Goal: Transaction & Acquisition: Purchase product/service

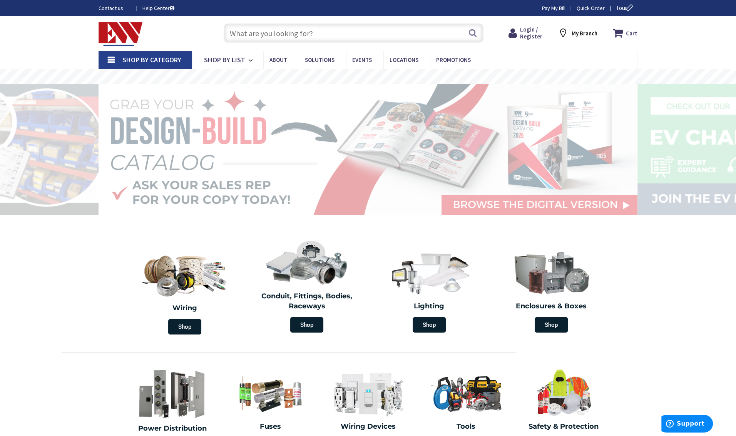
click at [247, 33] on input "text" at bounding box center [354, 32] width 260 height 19
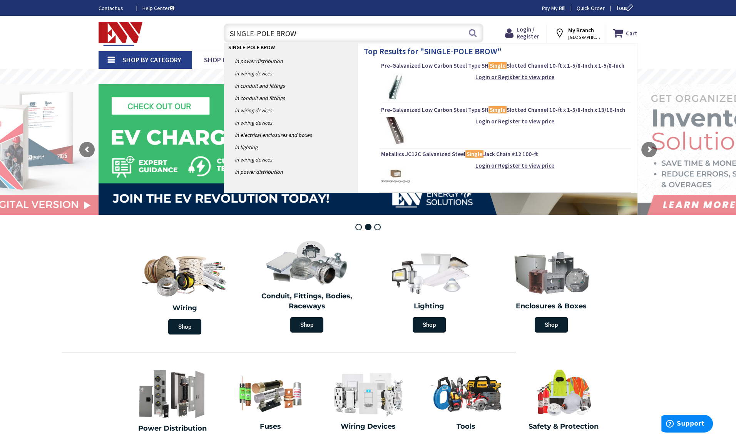
type input "SINGLE-POLE BROWN"
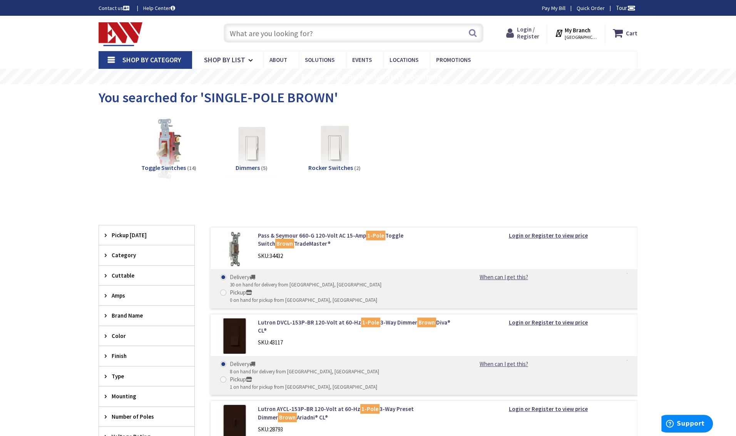
click at [534, 35] on span "Login / Register" at bounding box center [528, 33] width 22 height 14
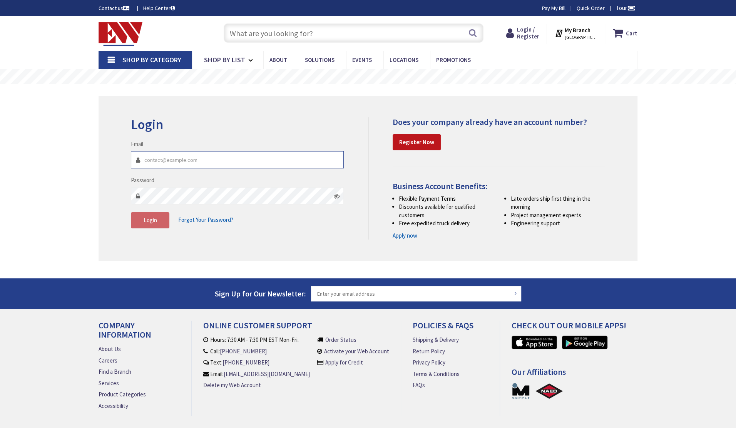
type input "dsnelson@hortonelectric.com"
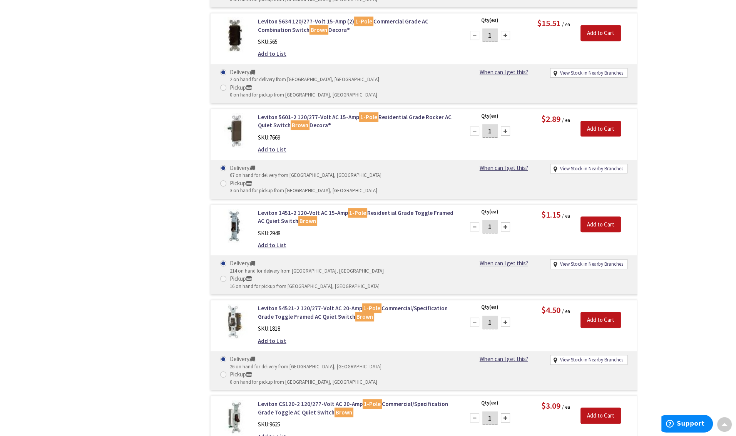
scroll to position [500, 0]
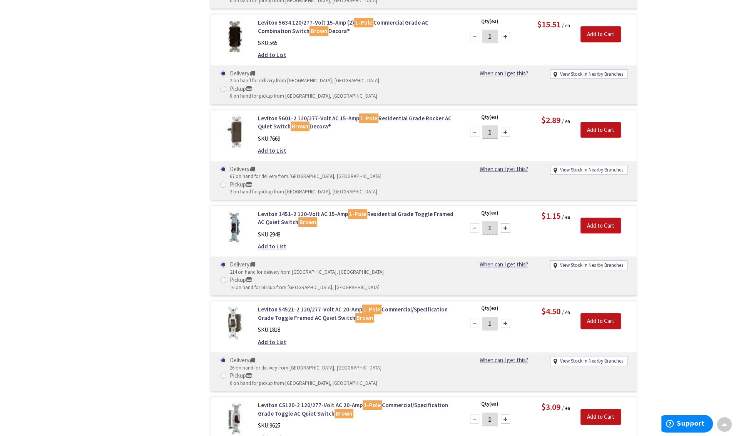
click at [492, 221] on input "1" at bounding box center [489, 227] width 15 height 13
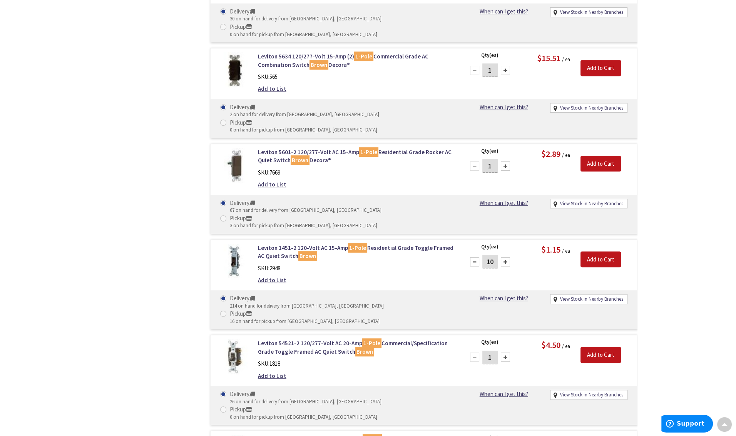
scroll to position [423, 0]
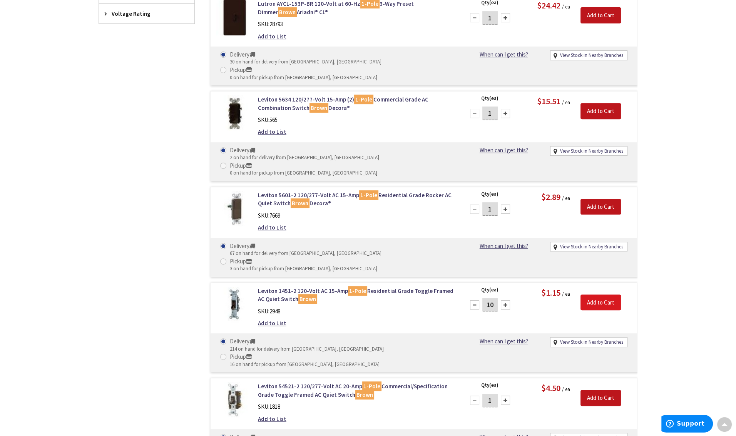
type input "10"
click at [605, 295] on input "Add to Cart" at bounding box center [600, 303] width 40 height 16
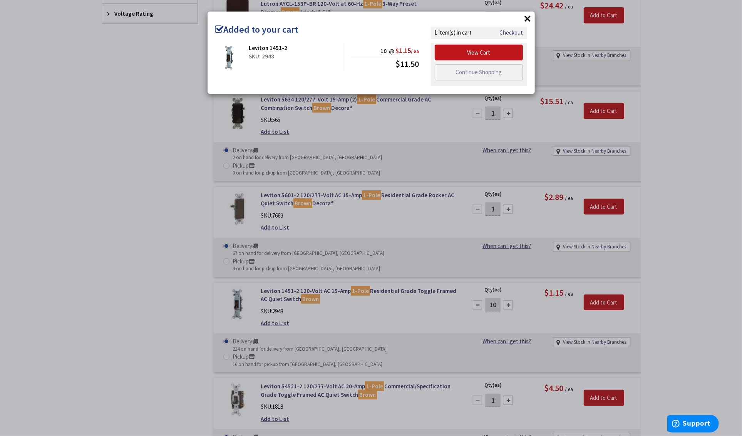
click at [682, 221] on div "× Added to your cart Leviton 1451-2 SKU: 2948 10 @ $1.15 / ea $11.50" at bounding box center [371, 218] width 742 height 436
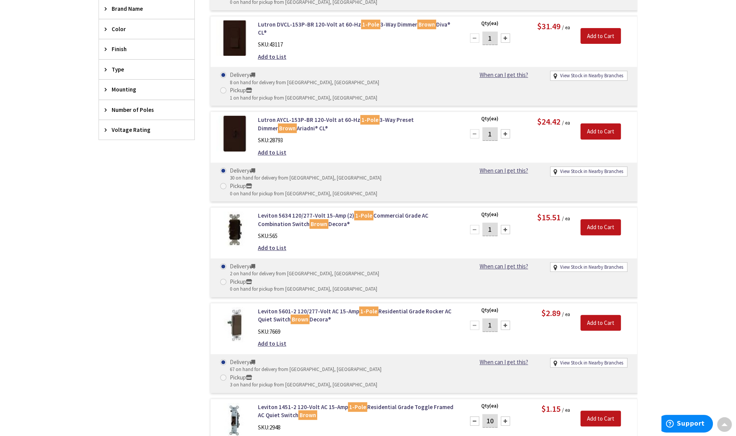
scroll to position [308, 0]
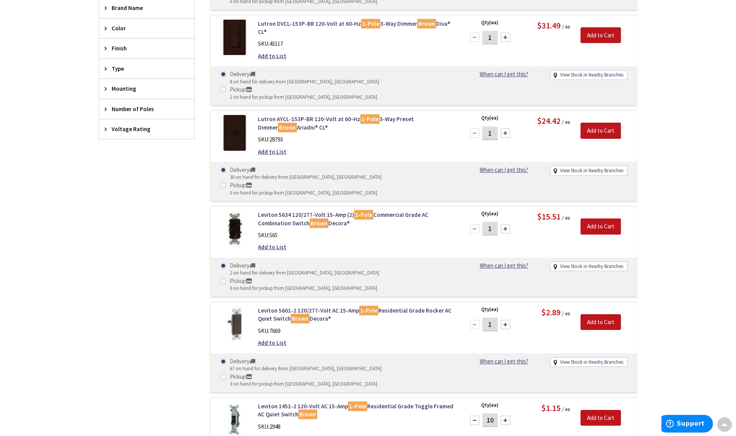
click at [493, 127] on input "1" at bounding box center [489, 133] width 15 height 13
drag, startPoint x: 493, startPoint y: 102, endPoint x: 488, endPoint y: 102, distance: 4.2
click at [488, 127] on input "1" at bounding box center [489, 133] width 15 height 13
click at [542, 120] on div "Lutron AYCL-153P-BR 120-Volt at 60-Hz 1-Pole 3-Way Preset Dimmer Brown Ariadni®…" at bounding box center [423, 156] width 427 height 90
drag, startPoint x: 492, startPoint y: 102, endPoint x: 487, endPoint y: 102, distance: 5.0
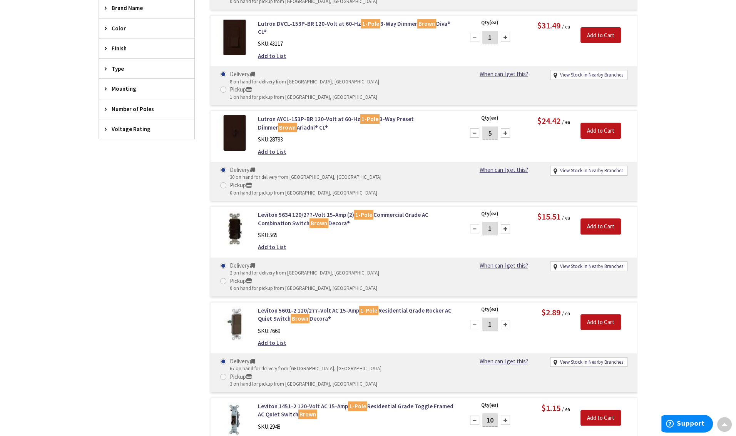
click at [487, 127] on input "5" at bounding box center [489, 133] width 15 height 13
type input "4"
click at [407, 115] on div "Lutron AYCL-153P-BR 120-Volt at 60-Hz 1-Pole 3-Way Preset Dimmer Brown Ariadni®…" at bounding box center [355, 137] width 207 height 45
click at [604, 123] on input "Add to Cart" at bounding box center [600, 131] width 40 height 16
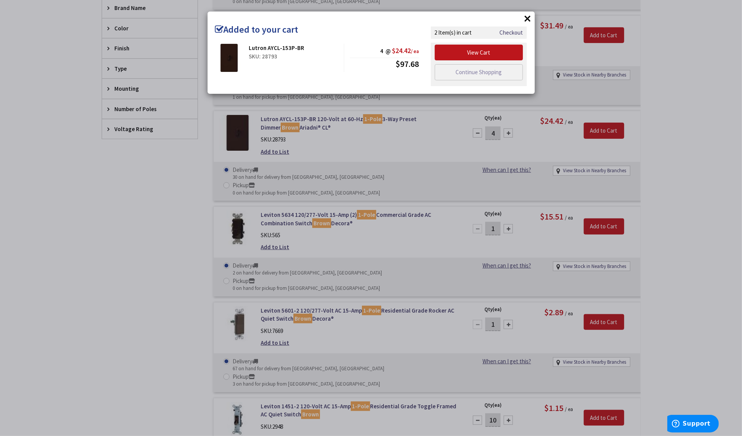
click at [671, 104] on div "× Added to your cart Lutron AYCL-153P-BR SKU: 28793 4 @ $24.42 / ea $97.68" at bounding box center [371, 218] width 742 height 436
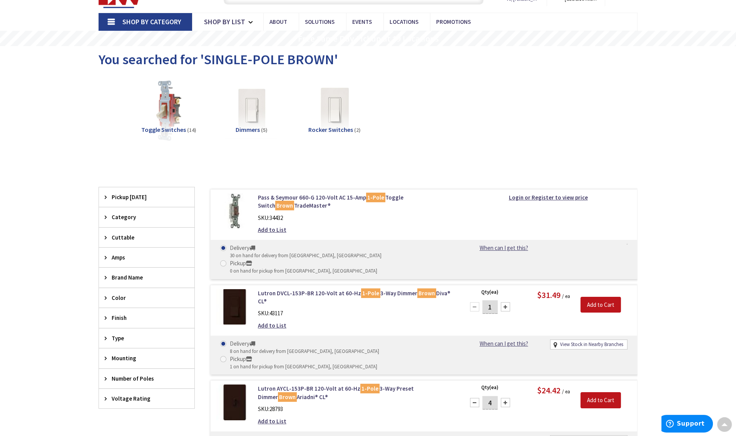
scroll to position [0, 0]
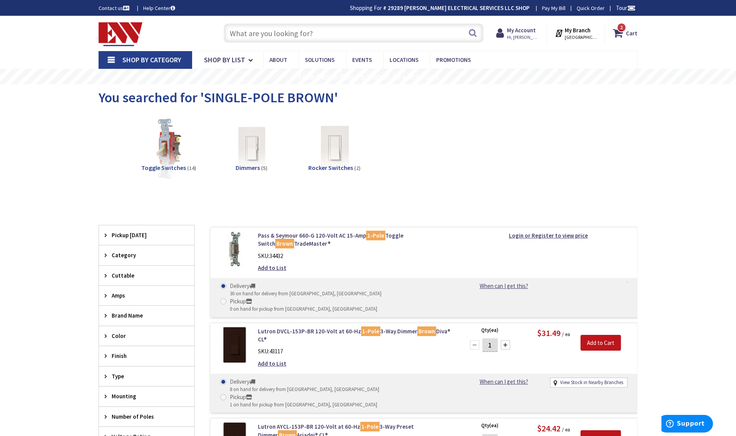
click at [330, 37] on input "text" at bounding box center [354, 32] width 260 height 19
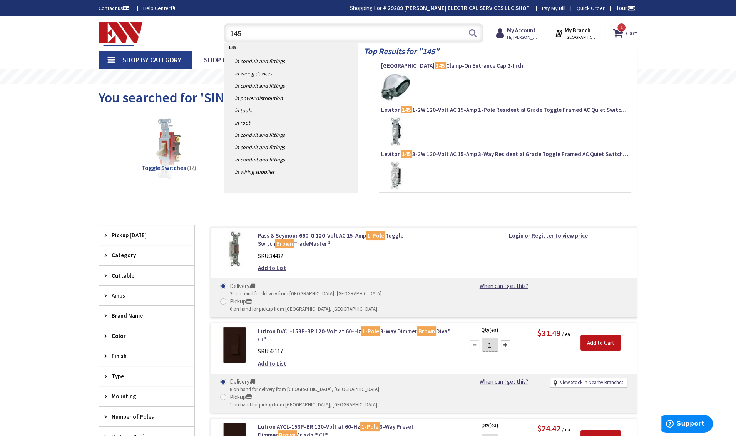
type input "1451"
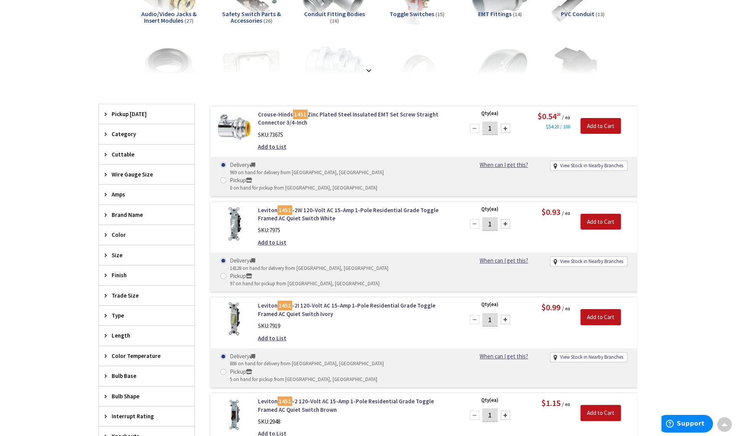
scroll to position [155, 0]
click at [493, 218] on input "1" at bounding box center [489, 224] width 15 height 13
type input "10"
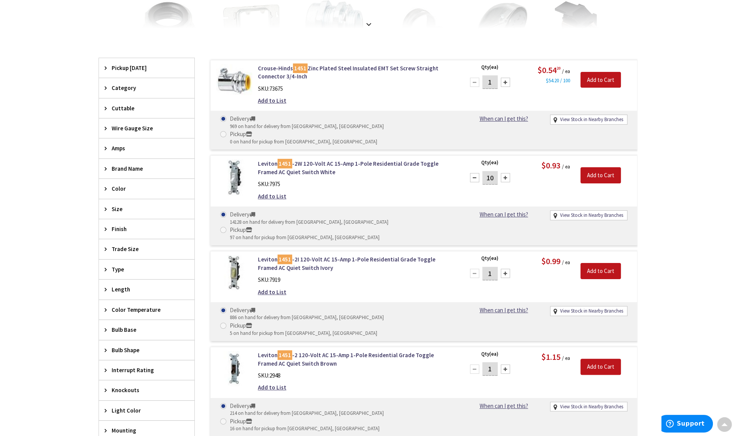
scroll to position [1, 0]
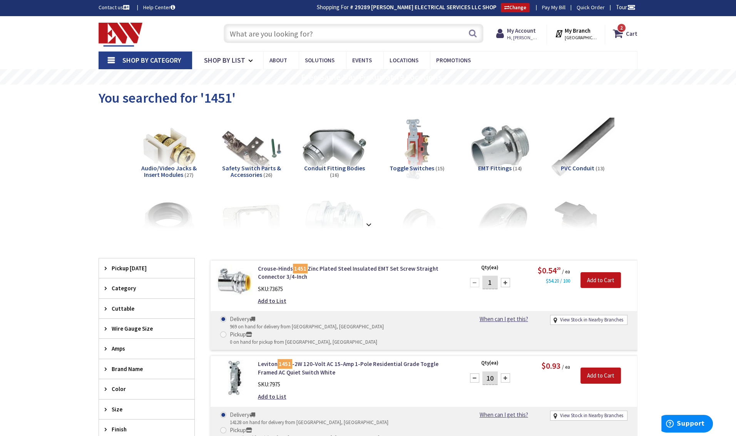
click at [283, 31] on input "text" at bounding box center [354, 33] width 260 height 19
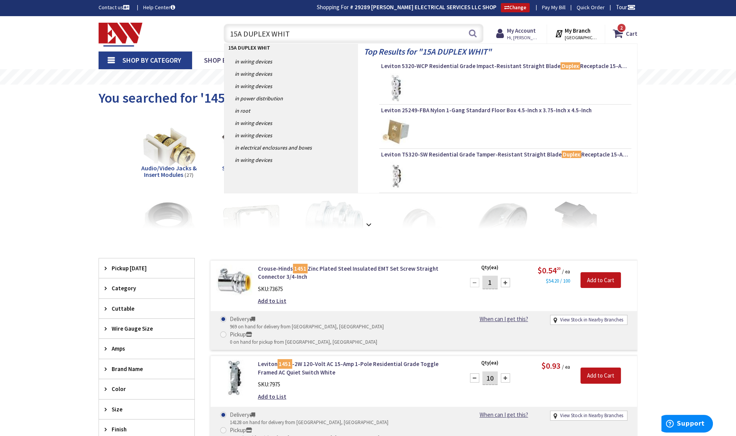
type input "15A DUPLEX WHITE"
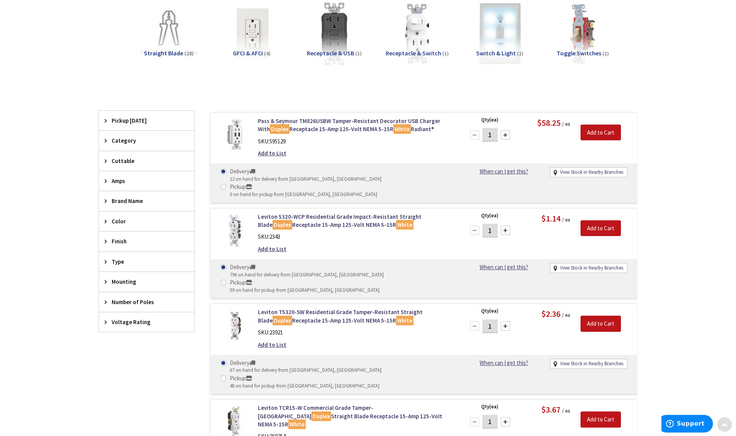
scroll to position [115, 0]
click at [492, 223] on input "1" at bounding box center [489, 229] width 15 height 13
type input "10"
click at [603, 220] on input "Add to Cart" at bounding box center [600, 228] width 40 height 16
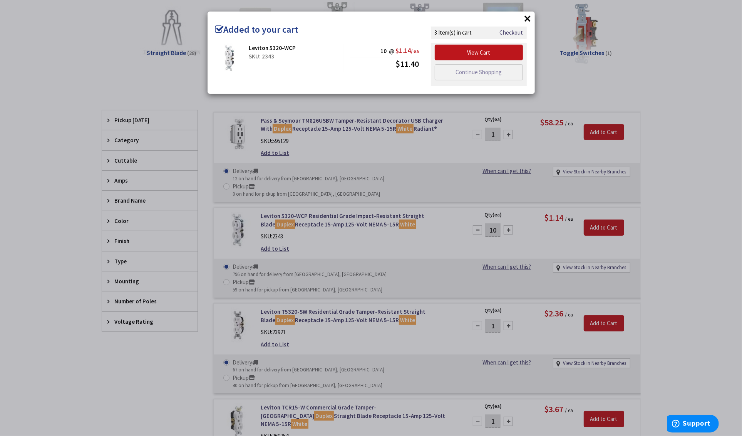
click at [527, 18] on button "×" at bounding box center [528, 19] width 12 height 12
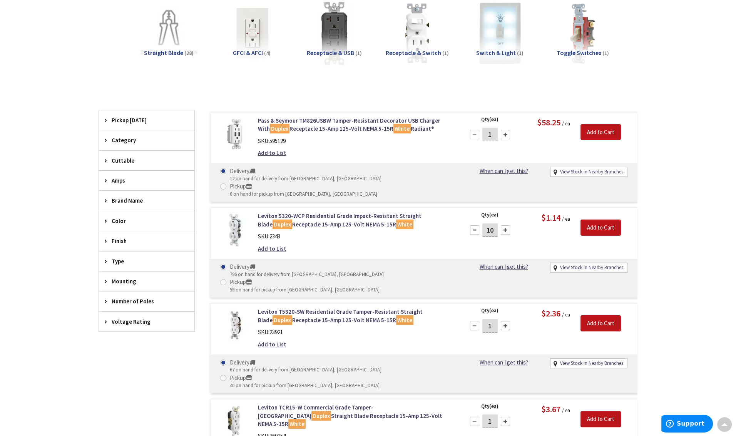
click at [492, 319] on input "1" at bounding box center [489, 325] width 15 height 13
type input "10"
click at [603, 316] on input "Add to Cart" at bounding box center [600, 324] width 40 height 16
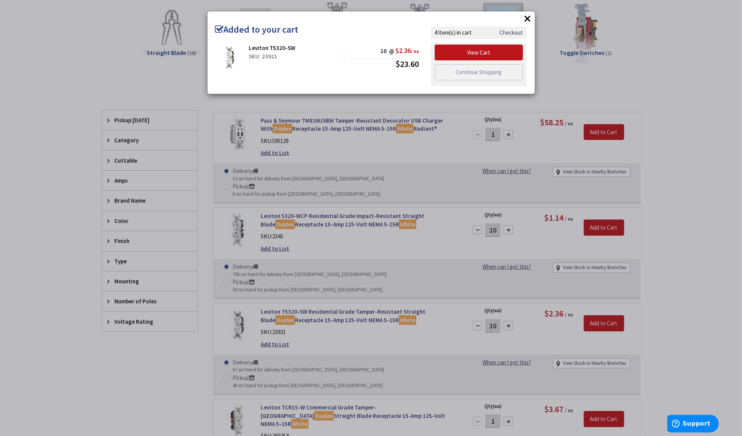
click at [712, 215] on div "× Added to your cart Leviton T5320-SW SKU: 23921 10 @ $2.36 / ea $23.60" at bounding box center [371, 218] width 742 height 436
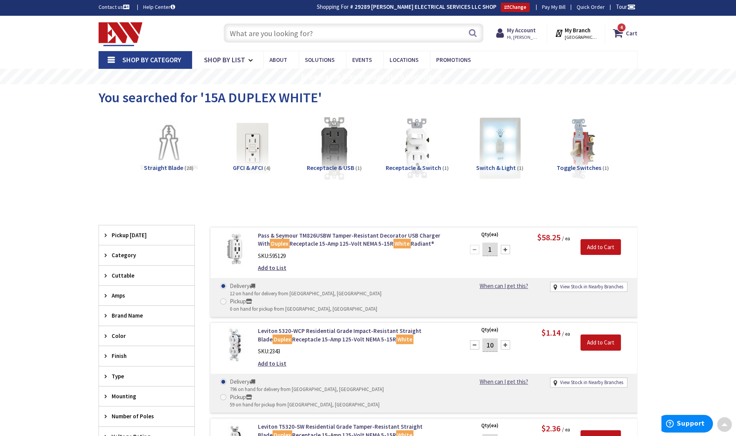
scroll to position [0, 0]
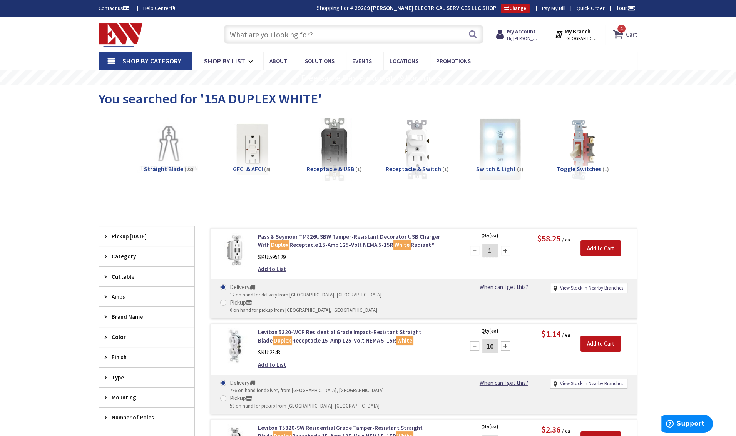
click at [631, 35] on strong "Cart" at bounding box center [632, 34] width 12 height 14
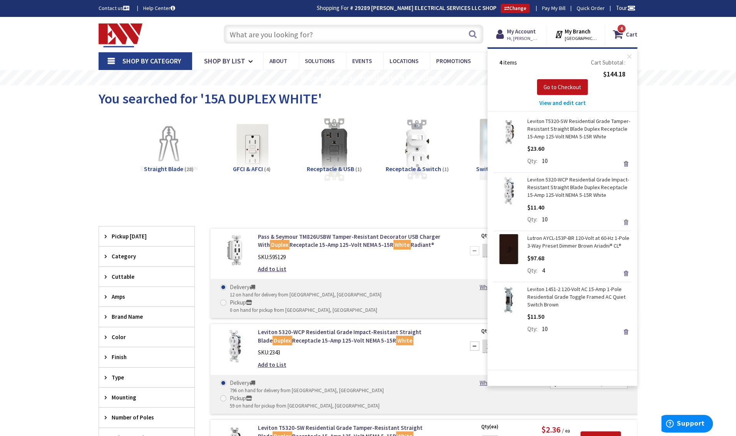
click at [627, 223] on link "Remove" at bounding box center [625, 222] width 11 height 11
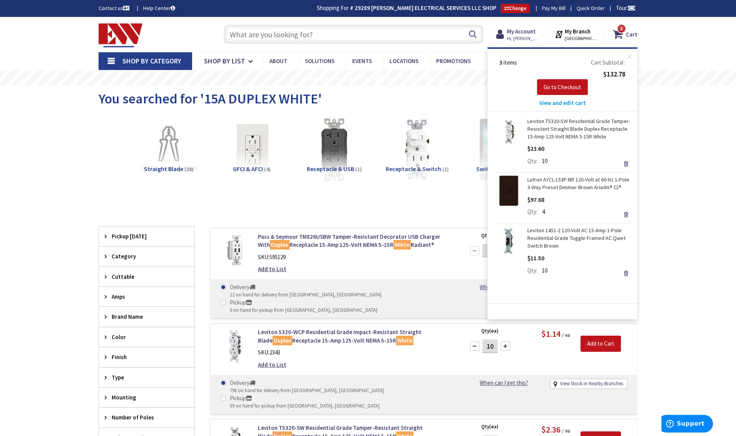
click at [566, 182] on link "Lutron AYCL-153P-BR 120-Volt at 60-Hz 1-Pole 3-Way Preset Dimmer Brown Ariadni®…" at bounding box center [579, 183] width 104 height 15
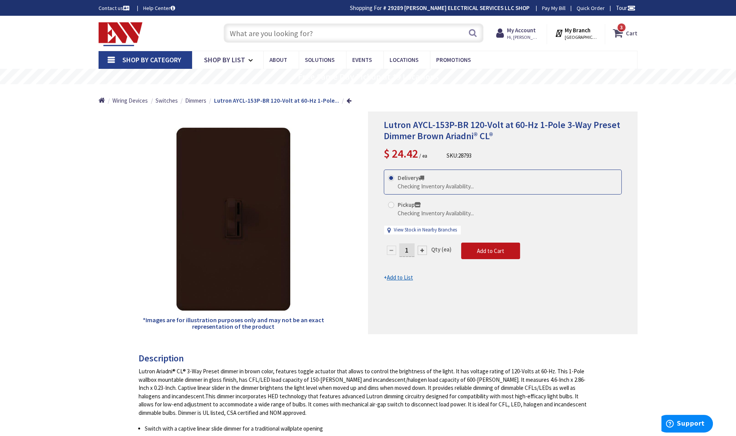
click at [629, 32] on strong "Cart" at bounding box center [632, 33] width 12 height 14
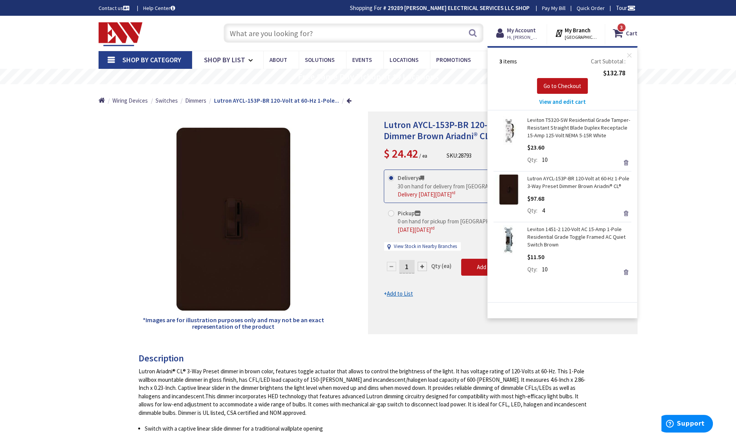
click at [568, 102] on span "View and edit cart" at bounding box center [562, 101] width 47 height 7
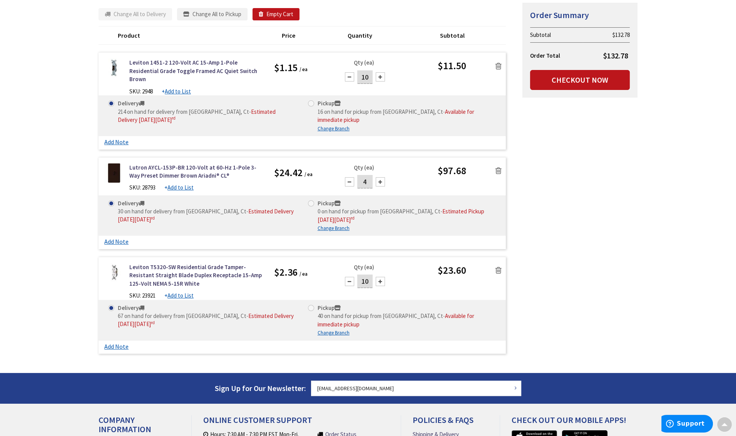
scroll to position [116, 0]
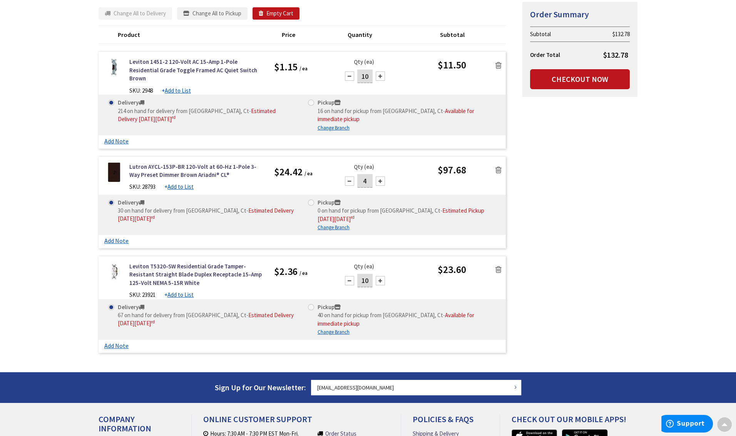
click at [368, 174] on input "4" at bounding box center [364, 180] width 15 height 13
type input "3"
click at [579, 186] on div "Summary Order Summary Subtotal $132.78 Order Total $132.78 Checkout Now Some it…" at bounding box center [368, 180] width 550 height 356
click at [38, 165] on div "Skip to Content Toggle Nav Search 3 3 3 items Cart My Cart" at bounding box center [368, 225] width 736 height 649
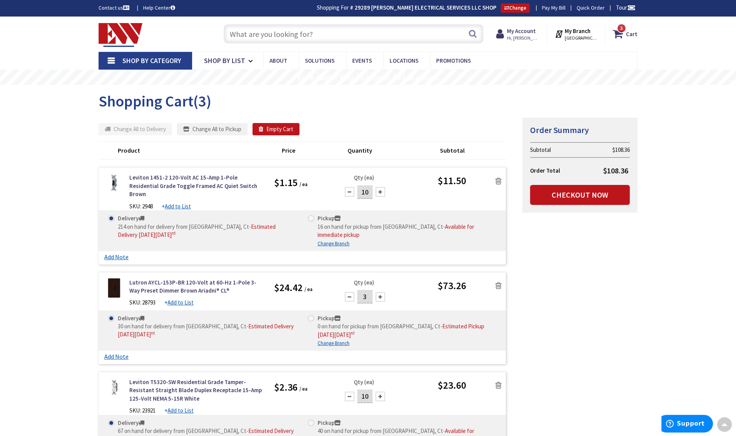
scroll to position [0, 0]
click at [276, 35] on input "text" at bounding box center [354, 34] width 260 height 19
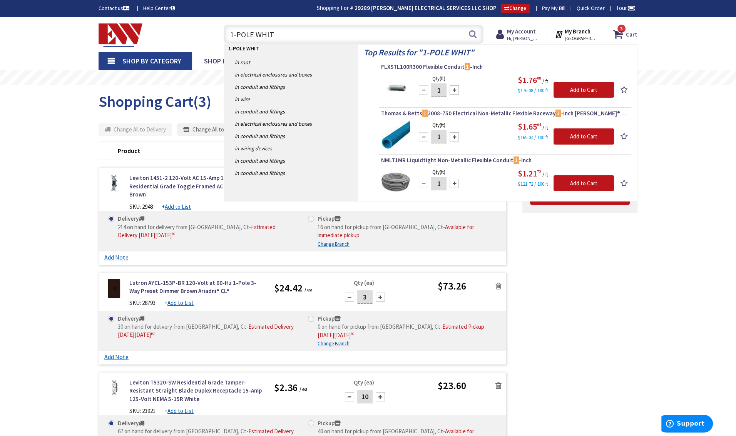
type input "1-POLE WHITE"
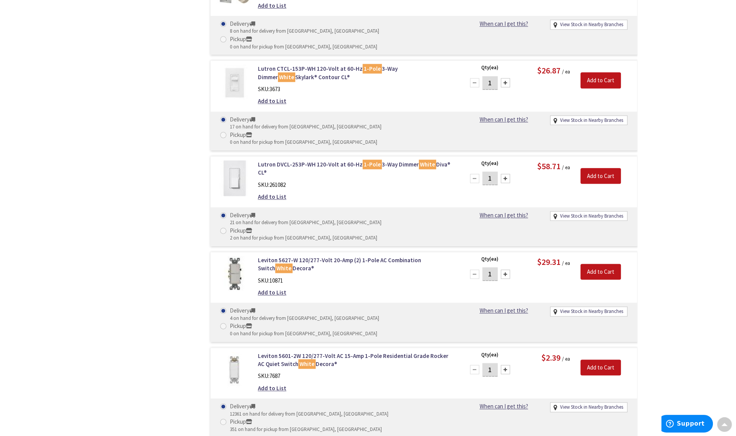
scroll to position [1309, 0]
type input "2"
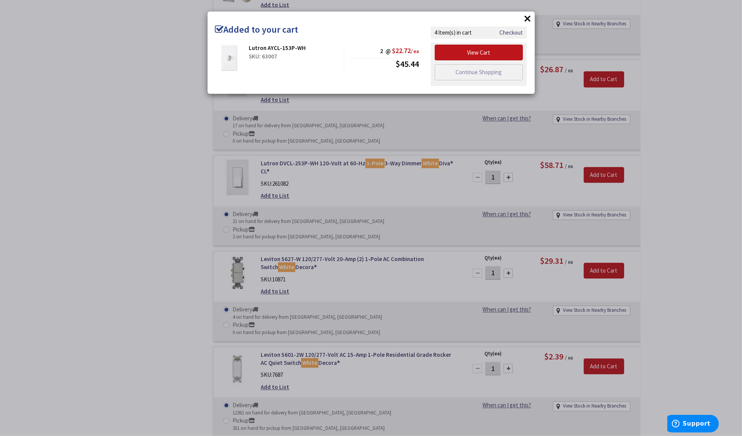
click at [114, 200] on div "× Added to your cart Lutron AYCL-153P-WH SKU: 63007 2 @ $22.72 / ea $45.44" at bounding box center [371, 218] width 742 height 436
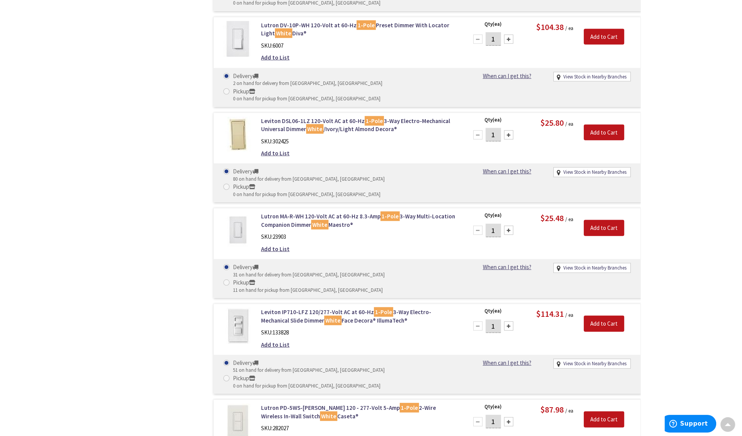
scroll to position [2926, 0]
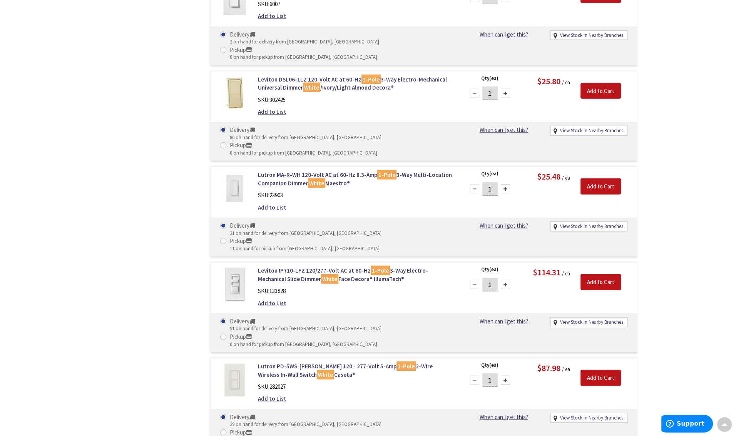
type input "10"
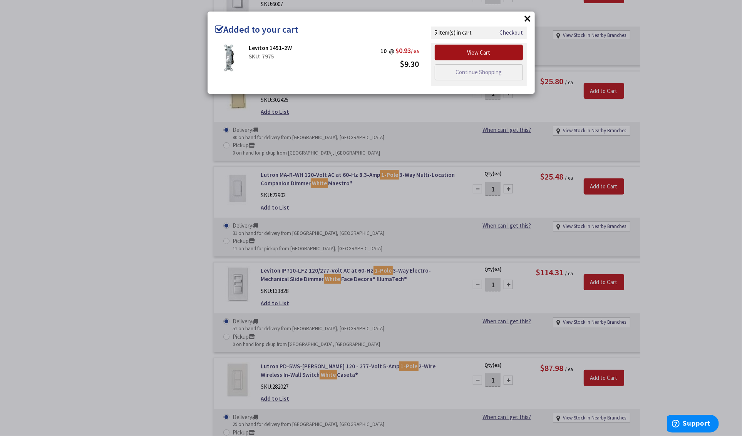
click at [481, 52] on link "View Cart" at bounding box center [479, 53] width 89 height 16
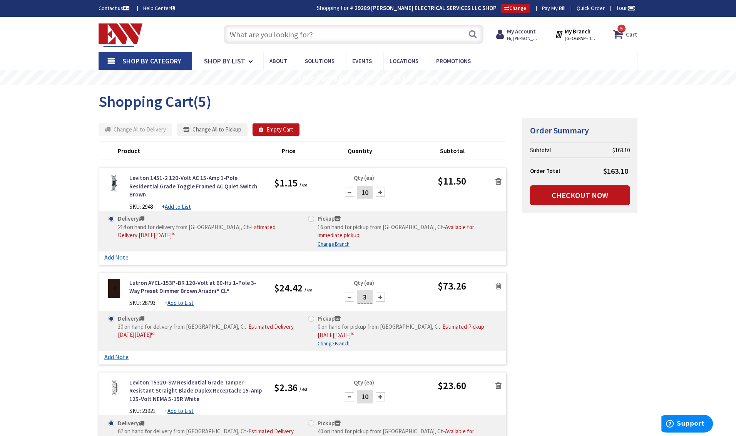
click at [288, 35] on input "text" at bounding box center [354, 34] width 260 height 19
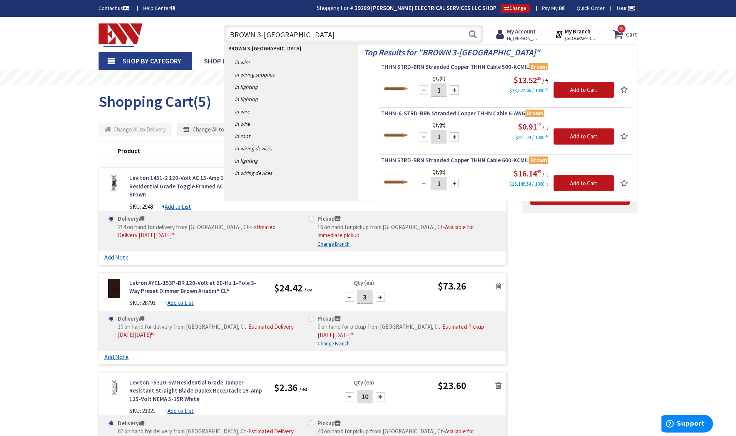
type input "BROWN 3-WAY"
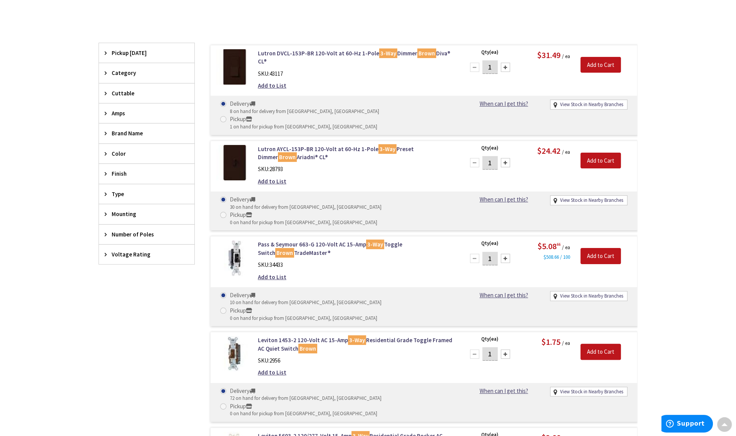
scroll to position [231, 0]
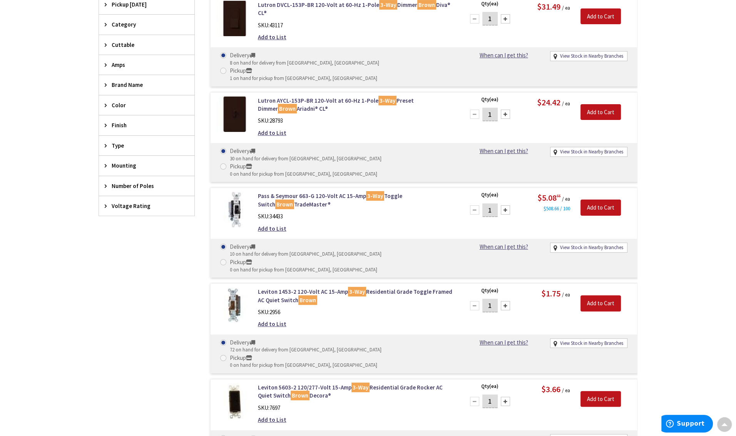
click at [493, 299] on input "1" at bounding box center [489, 305] width 15 height 13
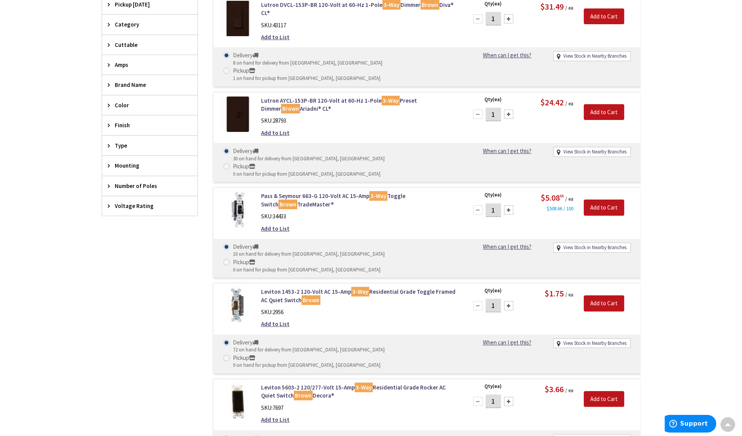
scroll to position [232, 0]
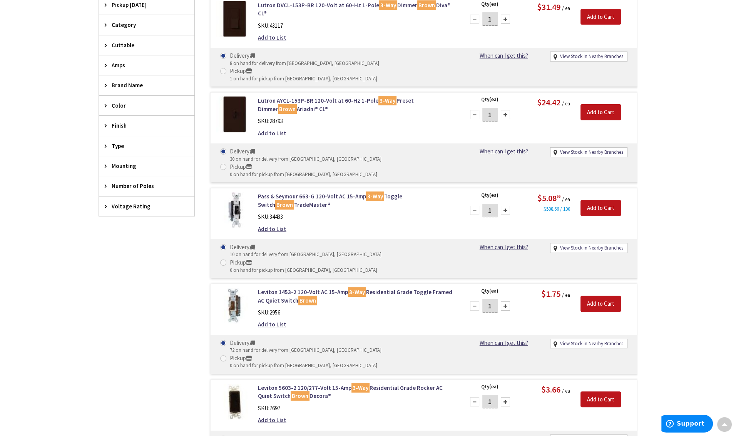
drag, startPoint x: 493, startPoint y: 263, endPoint x: 487, endPoint y: 261, distance: 6.0
click at [487, 299] on input "1" at bounding box center [489, 305] width 15 height 13
type input "2"
click at [608, 296] on input "Add to Cart" at bounding box center [600, 304] width 40 height 16
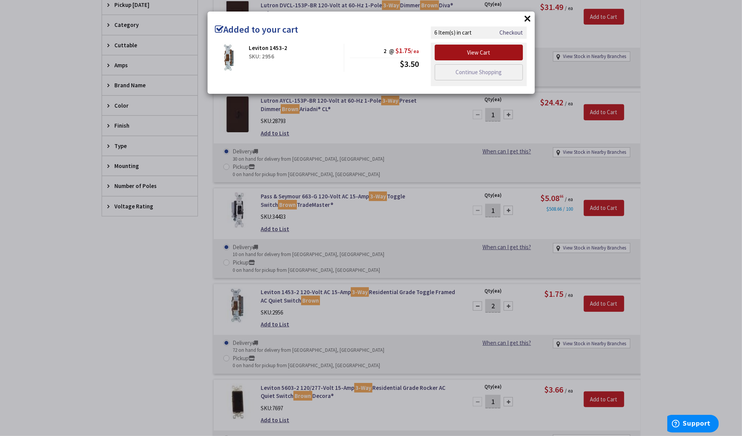
click at [479, 50] on link "View Cart" at bounding box center [479, 53] width 89 height 16
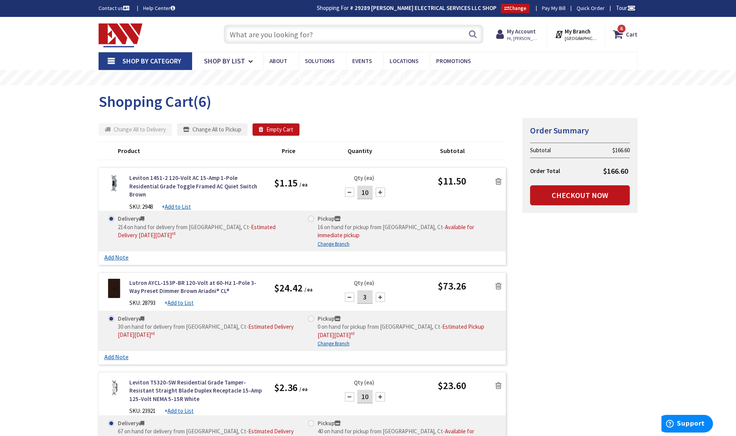
click at [583, 35] on span "[GEOGRAPHIC_DATA], [GEOGRAPHIC_DATA]" at bounding box center [581, 38] width 33 height 6
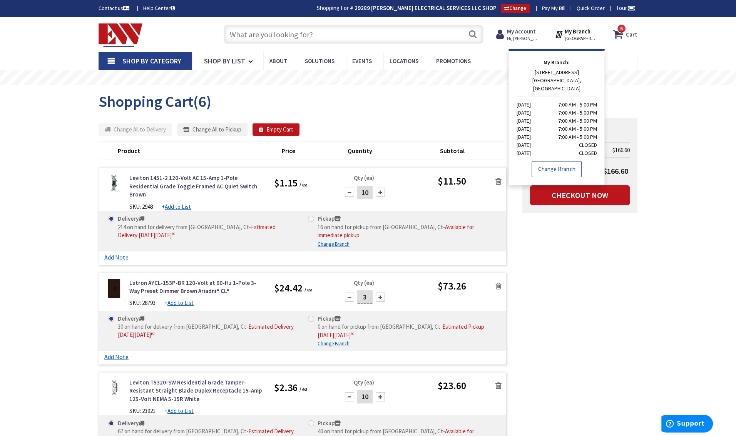
click at [563, 161] on link "Change Branch" at bounding box center [557, 169] width 50 height 16
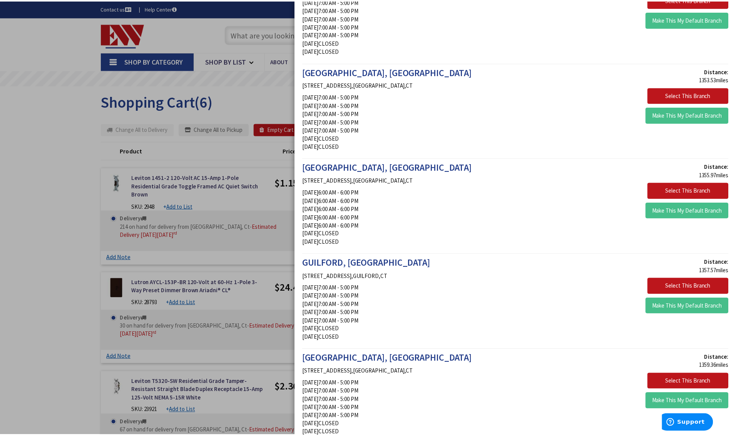
scroll to position [962, 0]
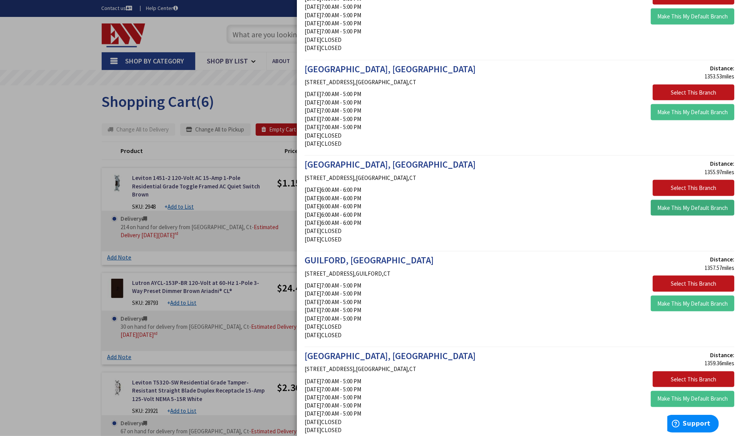
click at [687, 209] on button "Make This My Default Branch" at bounding box center [692, 208] width 84 height 16
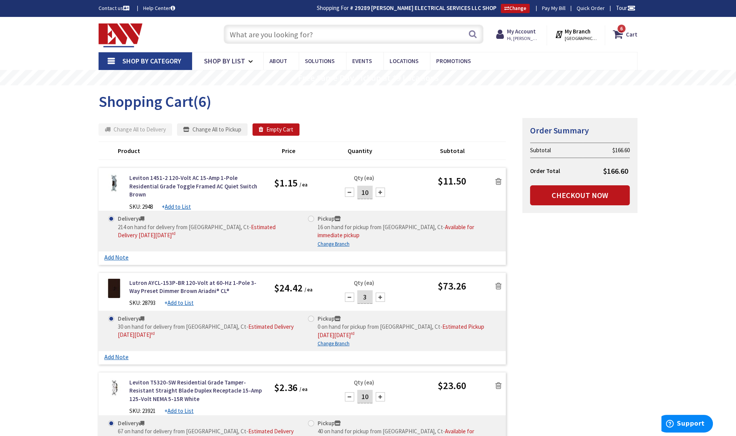
scroll to position [42, 0]
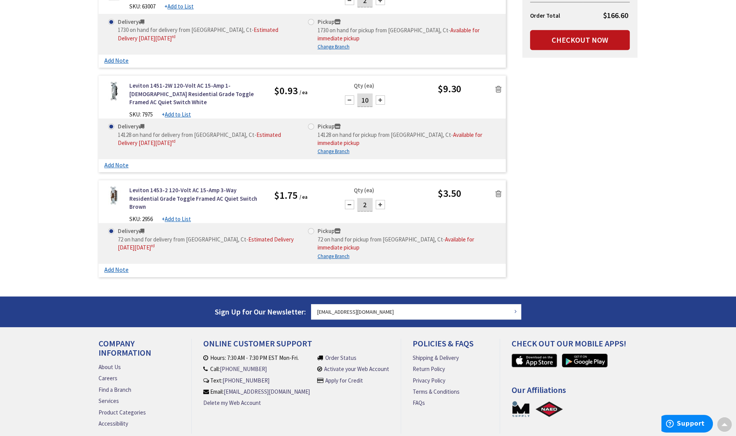
scroll to position [154, 0]
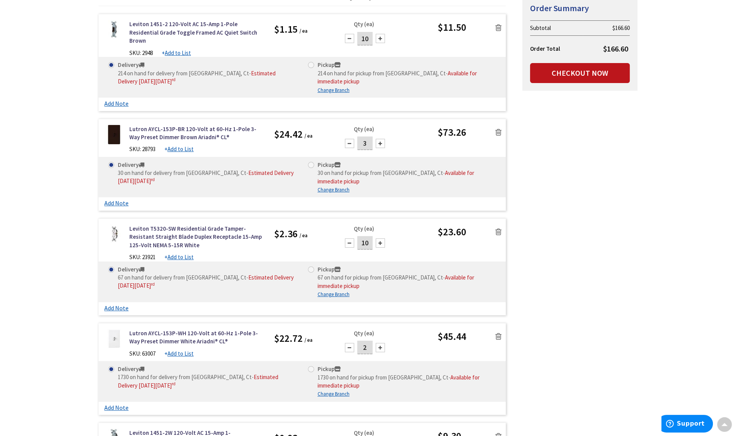
click at [23, 120] on div "Skip to Content Toggle Nav Search 6 6 6 items Cart My Cart" at bounding box center [368, 342] width 736 height 958
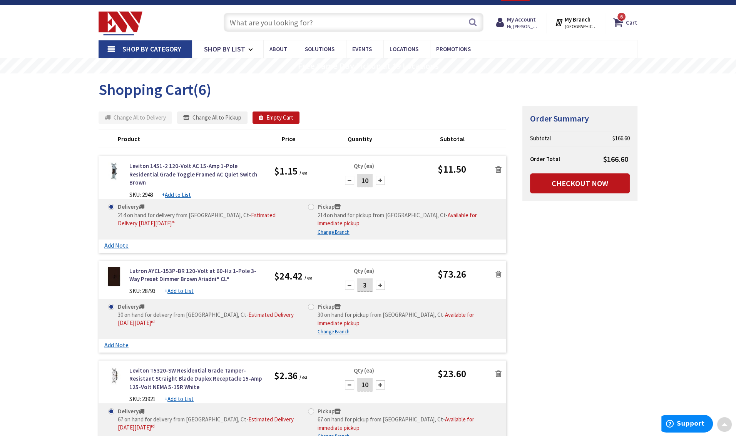
scroll to position [0, 0]
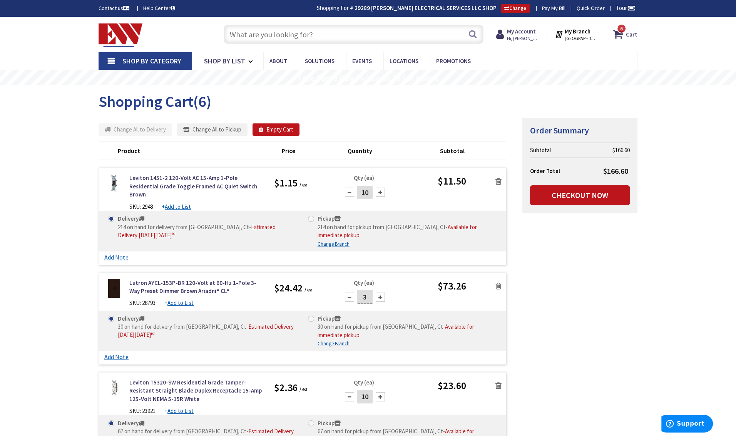
click at [279, 38] on input "text" at bounding box center [354, 34] width 260 height 19
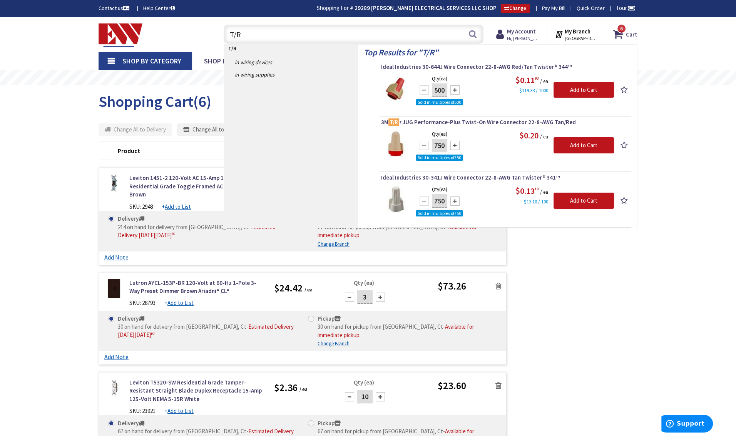
type input "T/R+"
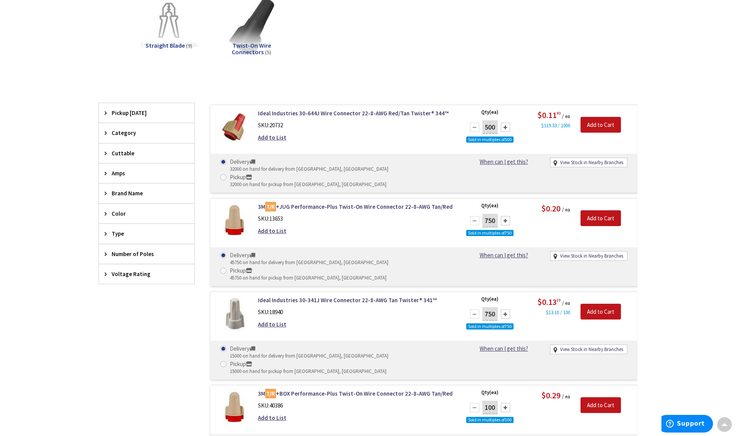
scroll to position [115, 0]
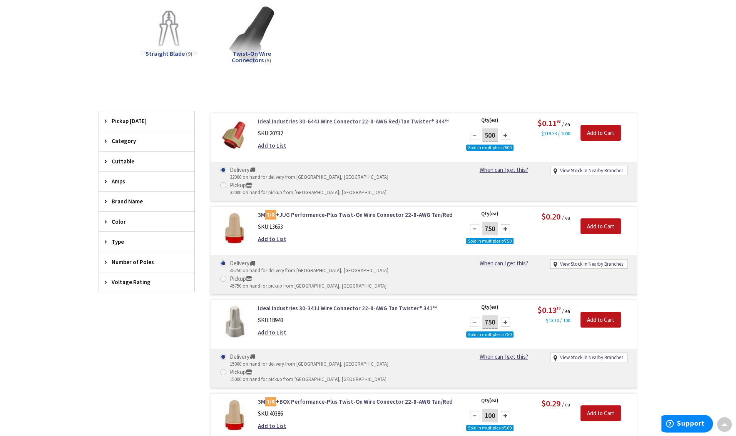
click at [336, 119] on link "Ideal Industries 30-644J Wire Connector 22-8-AWG Red/Tan Twister® 344™" at bounding box center [356, 121] width 196 height 8
